Goal: Complete application form

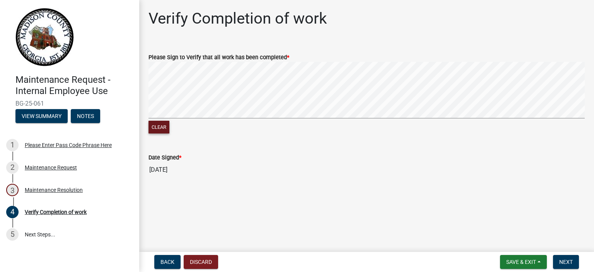
click at [162, 126] on button "Clear" at bounding box center [158, 127] width 21 height 13
click at [162, 128] on button "Clear" at bounding box center [158, 127] width 21 height 13
click at [158, 124] on button "Clear" at bounding box center [158, 127] width 21 height 13
click at [565, 259] on span "Next" at bounding box center [566, 262] width 14 height 6
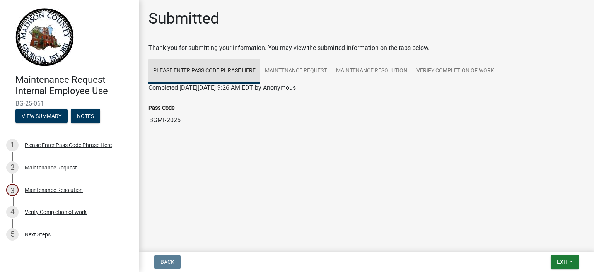
click at [189, 73] on link "Please Enter Pass Code Phrase Here" at bounding box center [204, 71] width 112 height 25
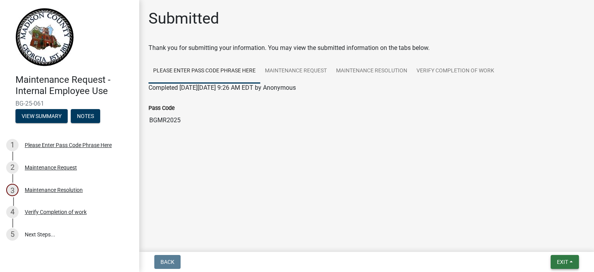
click at [560, 261] on span "Exit" at bounding box center [562, 262] width 11 height 6
click at [547, 242] on button "Save & Exit" at bounding box center [548, 241] width 62 height 19
